Goal: Information Seeking & Learning: Learn about a topic

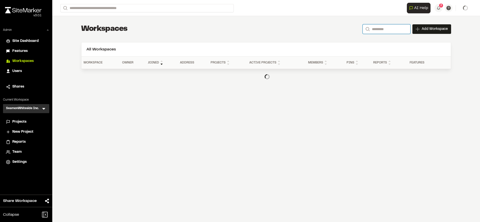
click at [386, 31] on input "Search" at bounding box center [386, 29] width 48 height 10
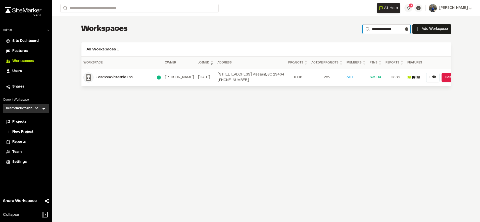
type input "**********"
click at [263, 144] on div "**********" at bounding box center [265, 111] width 427 height 222
click at [35, 39] on span "Site Dashboard" at bounding box center [25, 41] width 26 height 6
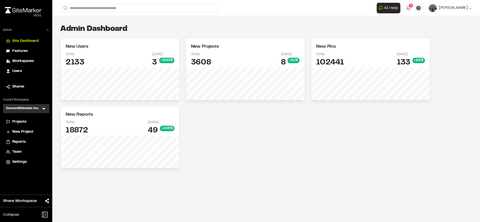
click at [20, 162] on span "Settings" at bounding box center [19, 162] width 14 height 6
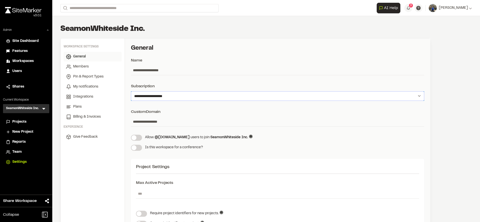
click at [281, 100] on select "**********" at bounding box center [277, 96] width 293 height 10
click at [292, 85] on div "Subscription" at bounding box center [277, 86] width 293 height 6
click at [18, 123] on span "Projects" at bounding box center [19, 122] width 14 height 6
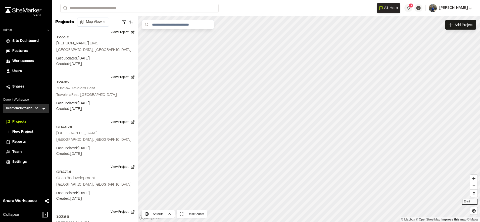
click at [459, 11] on button "[PERSON_NAME]" at bounding box center [449, 8] width 43 height 8
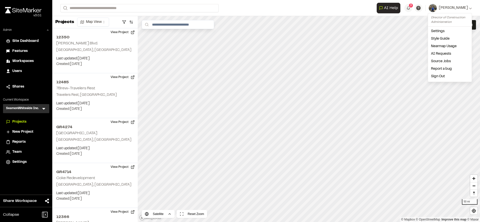
click at [448, 47] on link "Nearmap Usage" at bounding box center [450, 47] width 44 height 8
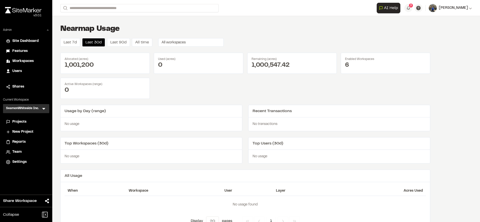
click at [459, 10] on span "[PERSON_NAME]" at bounding box center [452, 8] width 29 height 6
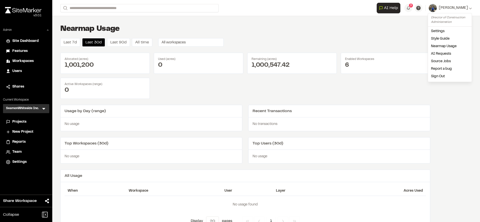
click at [340, 36] on div "Nearmap Usage Last 7d Last 30d Last 90d All time All workspaces Allocated (acre…" at bounding box center [245, 129] width 386 height 226
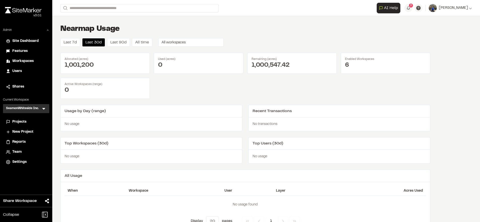
click at [191, 38] on div "Nearmap Usage Last 7d Last 30d Last 90d All time All workspaces Allocated (acre…" at bounding box center [245, 129] width 386 height 226
click at [192, 43] on button "All workspaces" at bounding box center [190, 42] width 65 height 9
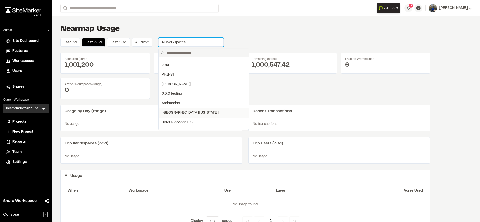
scroll to position [16, 0]
click at [188, 110] on div "[GEOGRAPHIC_DATA][US_STATE]" at bounding box center [203, 113] width 84 height 6
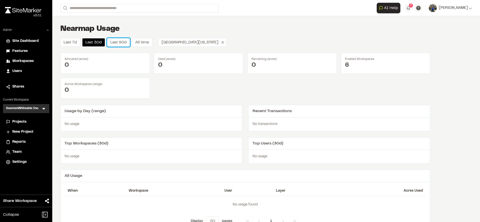
click at [114, 39] on button "Last 90d" at bounding box center [118, 42] width 23 height 9
click at [91, 44] on button "Last 30d" at bounding box center [93, 42] width 23 height 9
click at [123, 45] on button "Last 90d" at bounding box center [118, 42] width 23 height 9
click at [90, 45] on button "Last 30d" at bounding box center [93, 42] width 23 height 9
click at [108, 42] on button "Last 90d" at bounding box center [118, 42] width 23 height 9
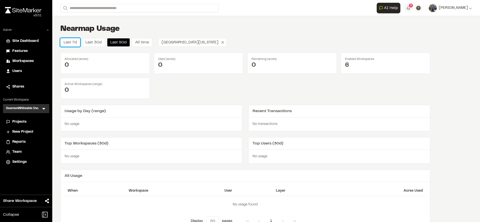
click at [78, 43] on button "Last 7d" at bounding box center [70, 42] width 20 height 9
click at [101, 42] on button "Last 30d" at bounding box center [93, 42] width 23 height 9
click at [119, 42] on button "Last 90d" at bounding box center [118, 42] width 23 height 9
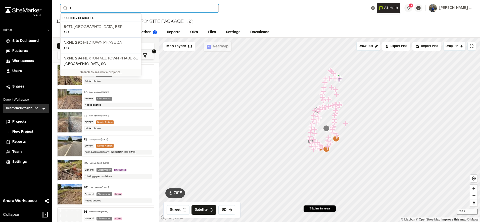
click at [139, 7] on input "*" at bounding box center [139, 8] width 158 height 8
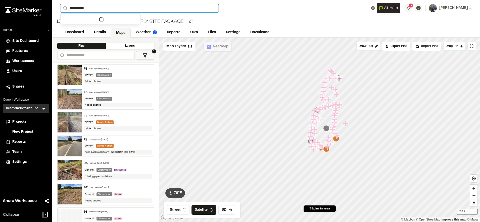
type input "**********"
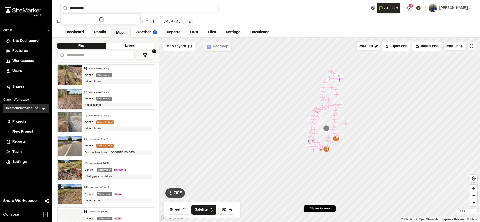
click at [20, 59] on span "Workspaces" at bounding box center [22, 62] width 21 height 6
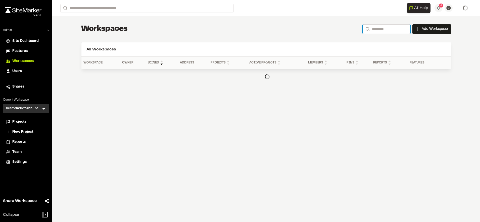
click at [389, 26] on input "Search" at bounding box center [386, 29] width 48 height 10
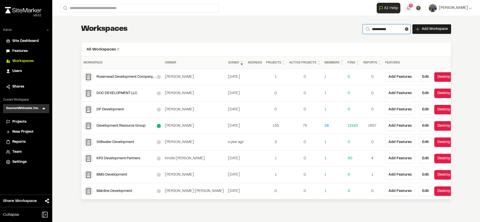
type input "**********"
click at [464, 8] on span "[PERSON_NAME]" at bounding box center [452, 8] width 29 height 6
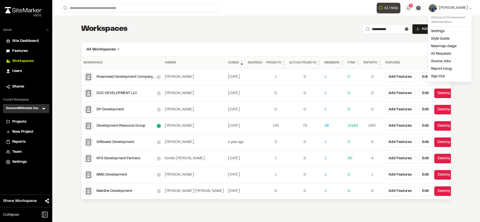
click at [398, 10] on span "AI Help" at bounding box center [391, 8] width 14 height 6
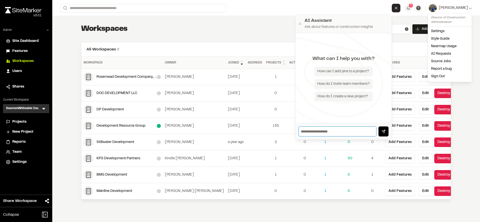
click at [346, 133] on input "text" at bounding box center [337, 132] width 78 height 10
type input "**********"
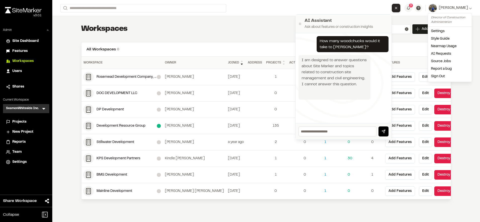
click at [398, 7] on icon "Close AI Assistant" at bounding box center [396, 8] width 4 height 4
